Goal: Information Seeking & Learning: Find contact information

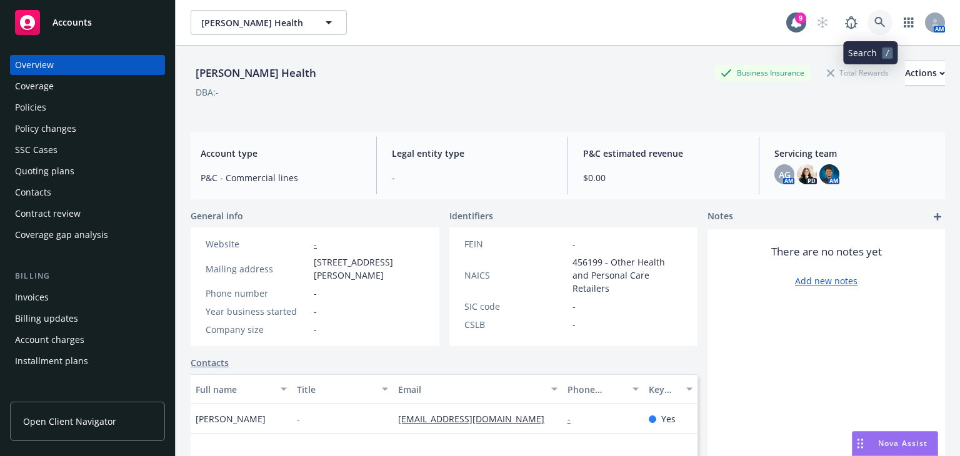
click at [868, 28] on link at bounding box center [880, 22] width 25 height 25
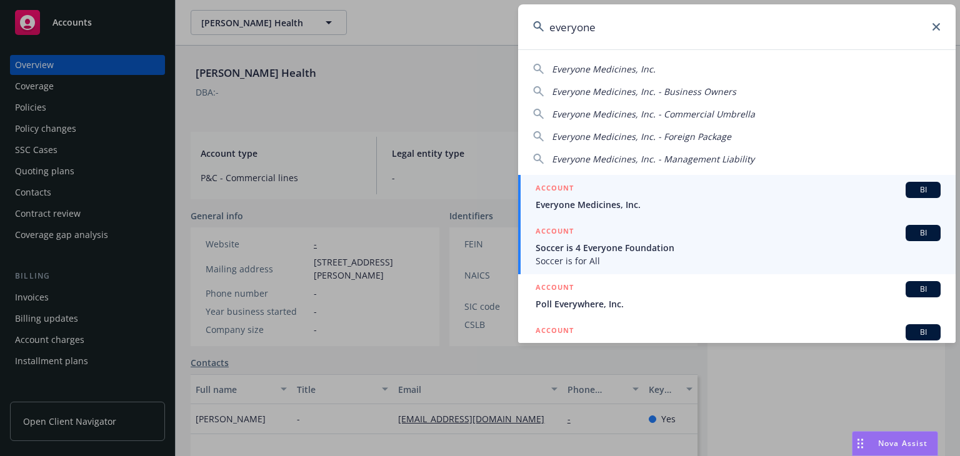
type input "everyone"
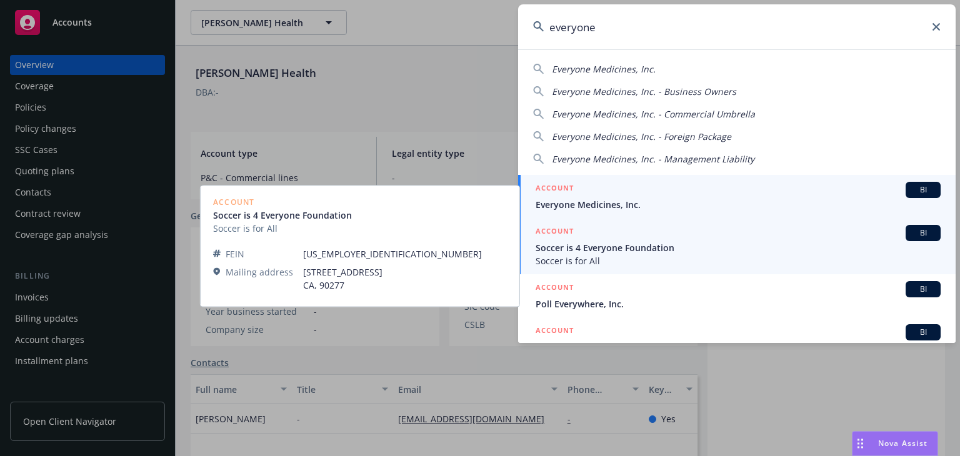
click at [668, 201] on span "Everyone Medicines, Inc." at bounding box center [738, 204] width 405 height 13
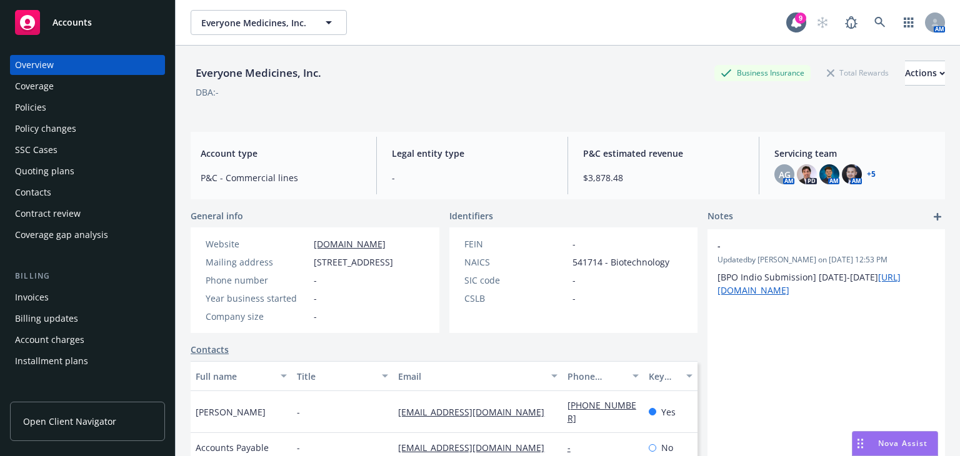
click at [118, 105] on div "Policies" at bounding box center [87, 108] width 145 height 20
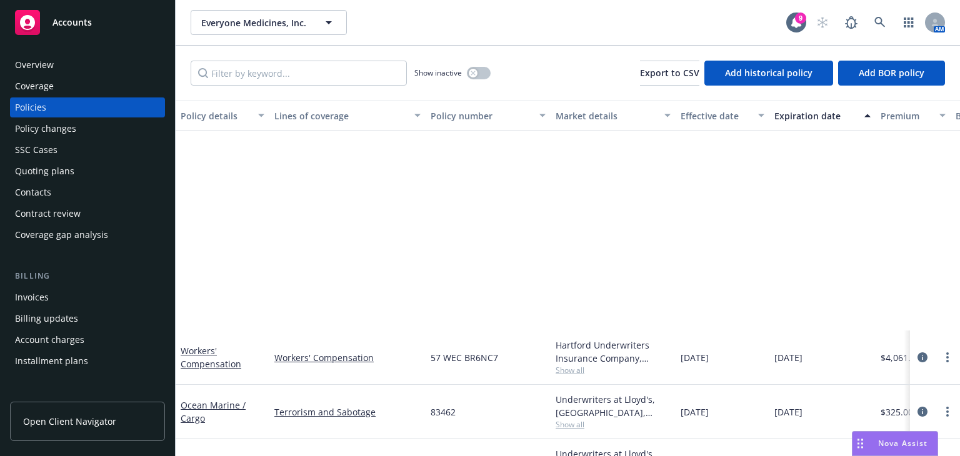
scroll to position [315, 0]
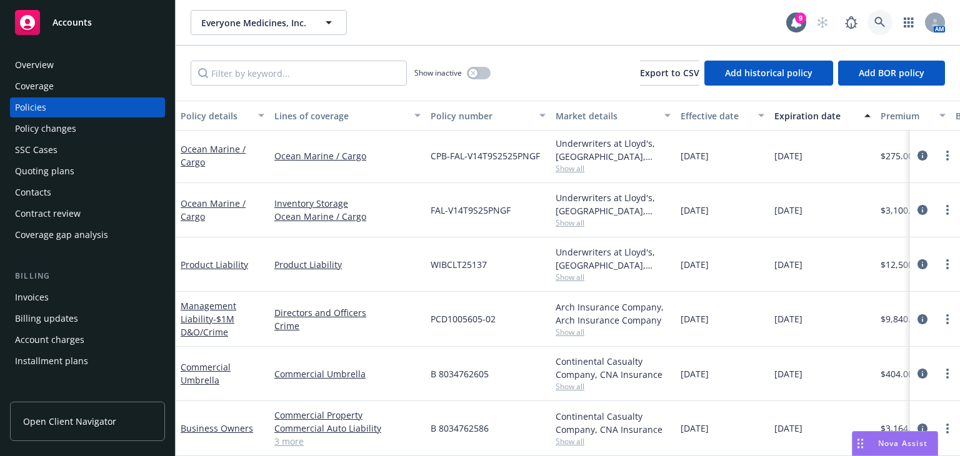
click at [873, 19] on link at bounding box center [880, 22] width 25 height 25
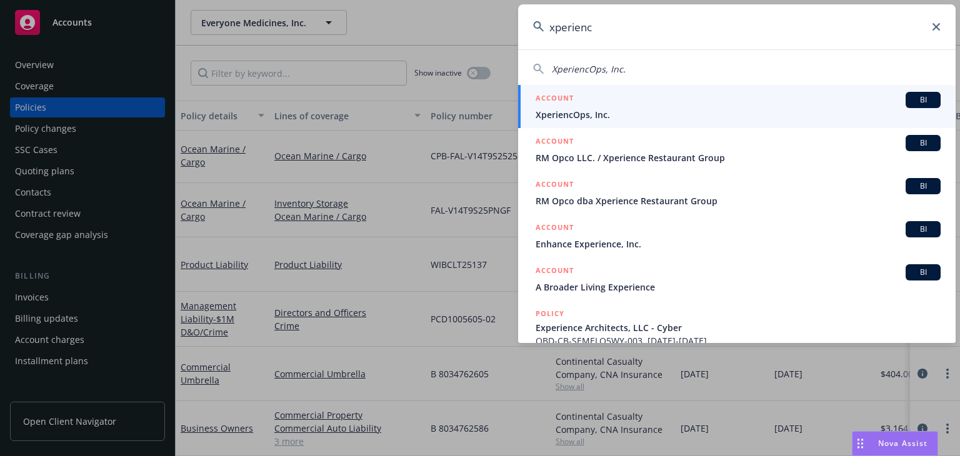
type input "xperienc"
click at [751, 104] on div "ACCOUNT BI" at bounding box center [738, 100] width 405 height 16
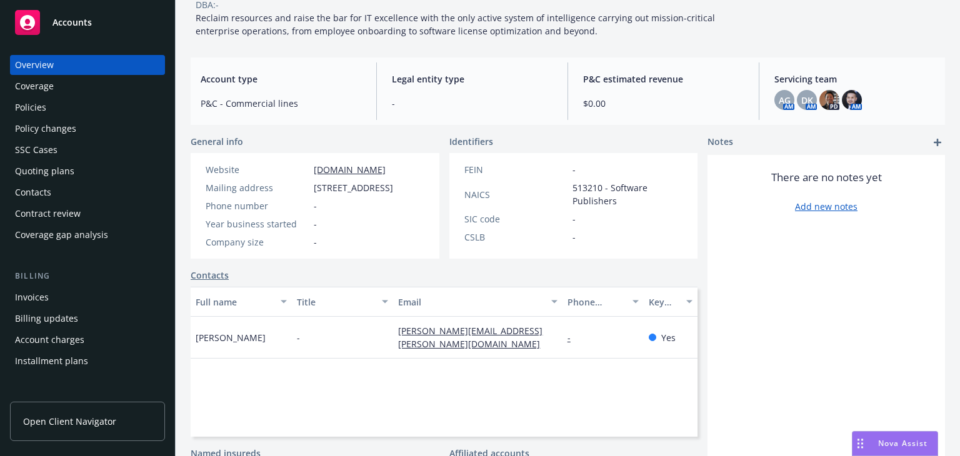
scroll to position [87, 0]
click at [258, 352] on div "[PERSON_NAME]" at bounding box center [241, 339] width 101 height 42
drag, startPoint x: 253, startPoint y: 358, endPoint x: 189, endPoint y: 358, distance: 63.8
click at [189, 358] on div "XperiencOps, Inc. Business Insurance Total Rewards Actions DBA: - Reclaim resou…" at bounding box center [568, 187] width 785 height 456
copy span "[PERSON_NAME]"
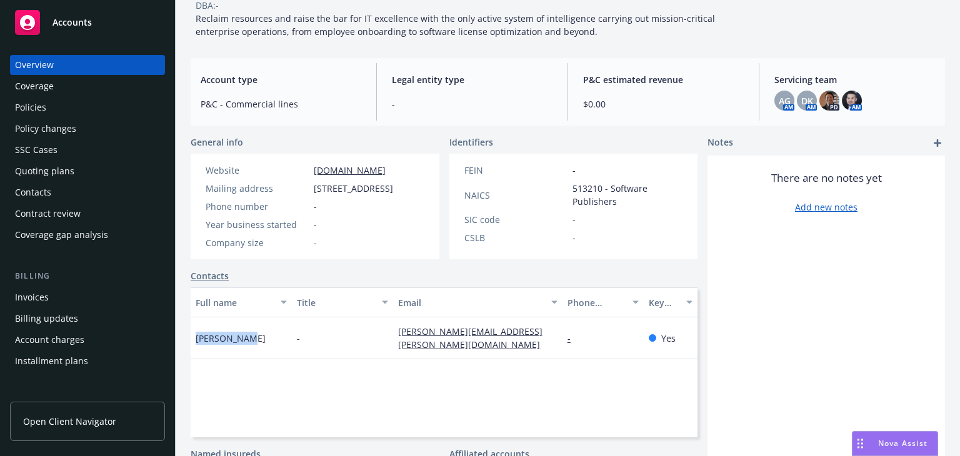
scroll to position [0, 0]
